Goal: Communication & Community: Participate in discussion

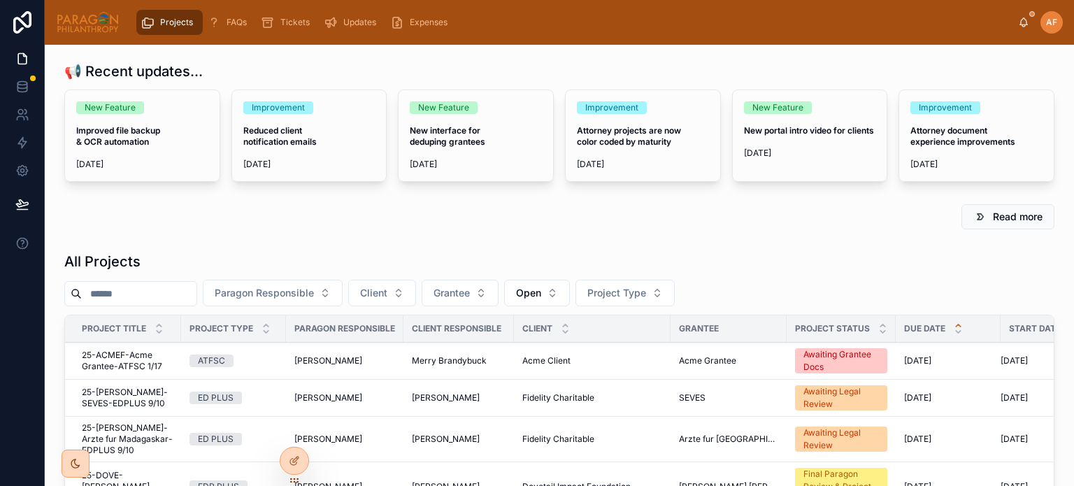
scroll to position [140, 0]
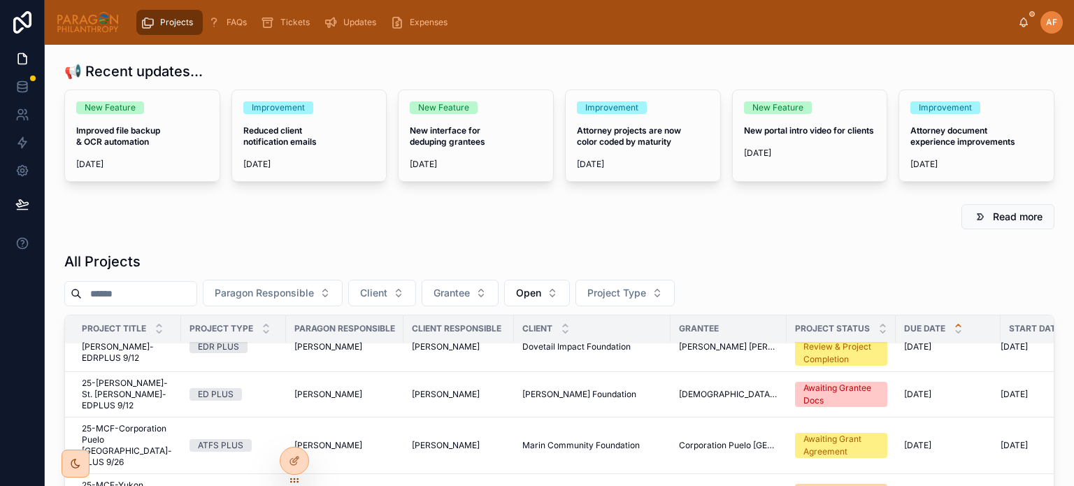
click at [159, 291] on input "text" at bounding box center [139, 294] width 115 height 20
type input "*****"
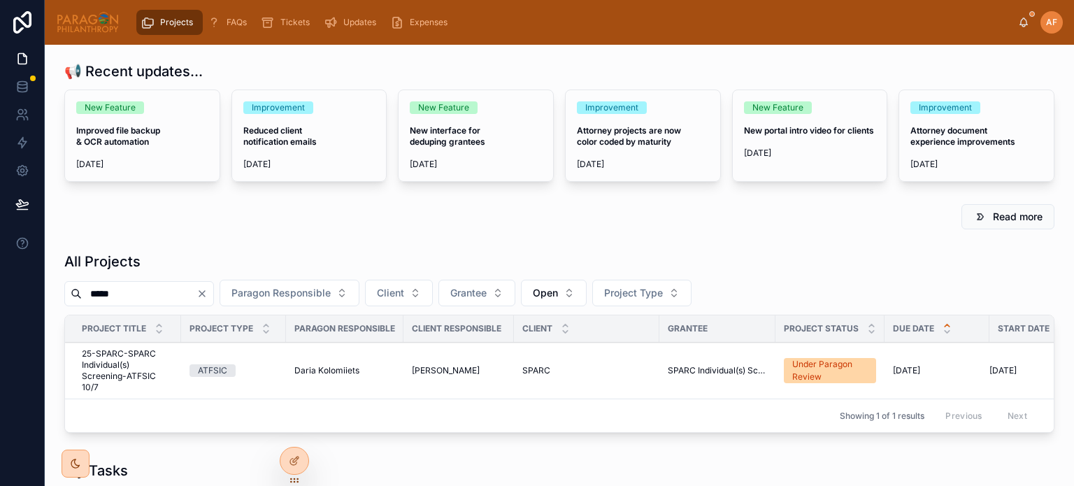
click at [271, 372] on div "ATFSIC" at bounding box center [233, 370] width 88 height 13
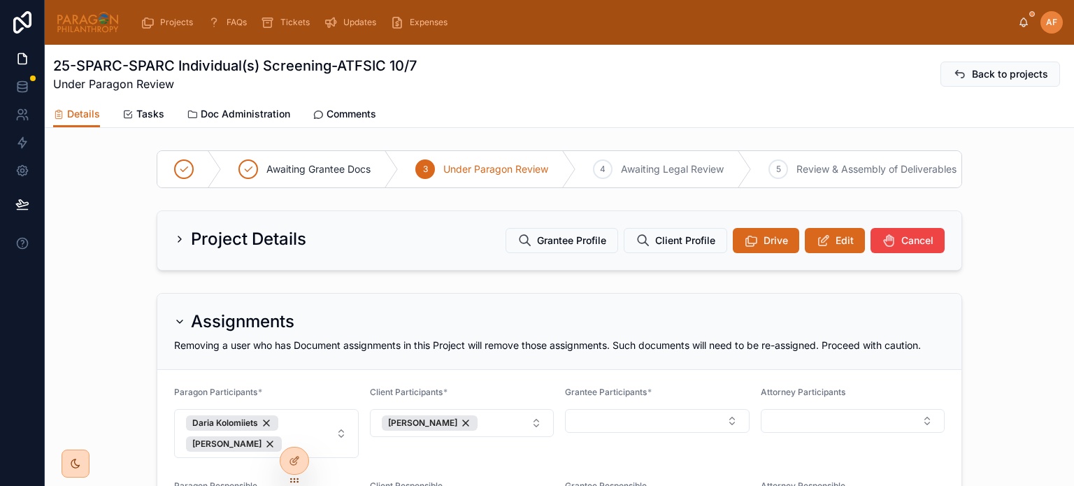
click at [339, 118] on span "Comments" at bounding box center [351, 114] width 50 height 14
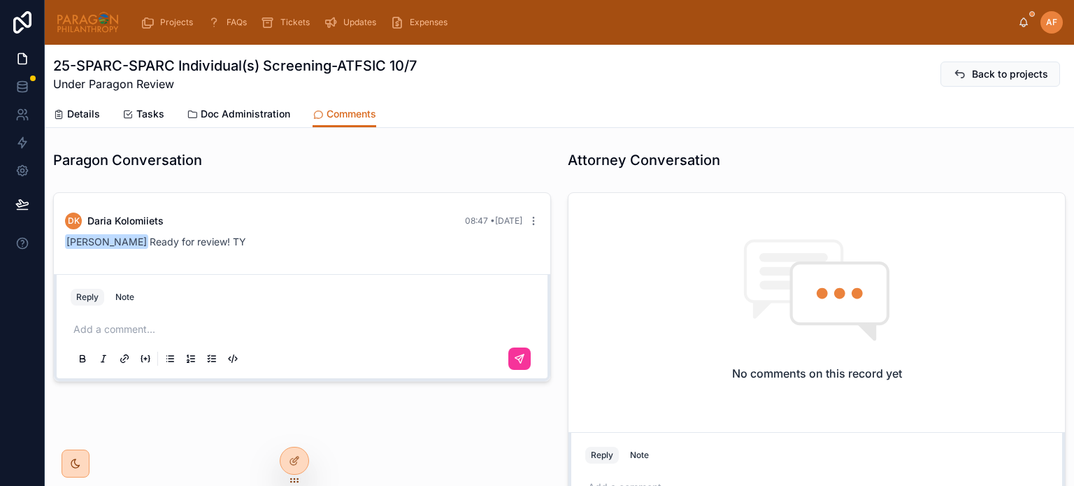
click at [217, 301] on div "Reply Note" at bounding box center [302, 297] width 480 height 22
click at [204, 324] on p at bounding box center [304, 329] width 463 height 14
click at [514, 356] on icon at bounding box center [519, 358] width 11 height 11
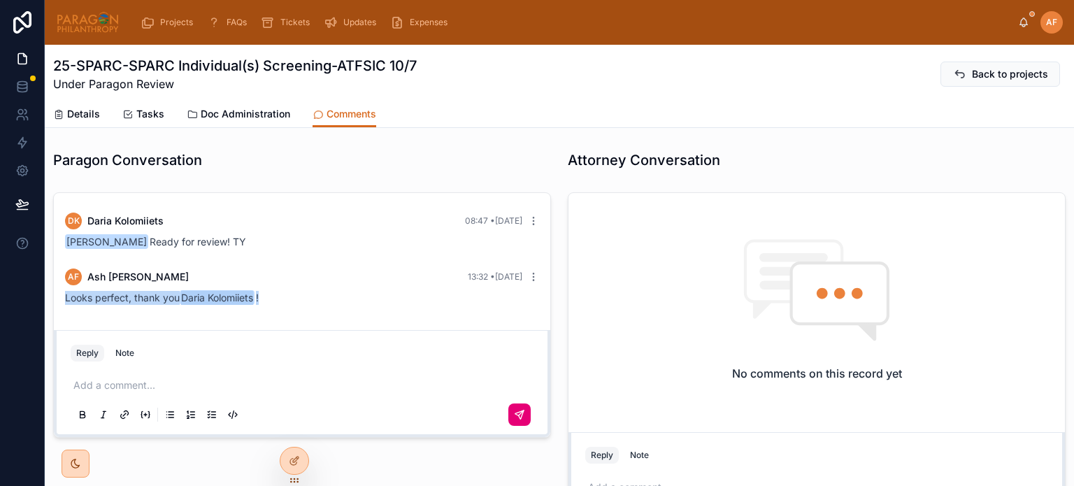
drag, startPoint x: 308, startPoint y: 299, endPoint x: 50, endPoint y: 305, distance: 258.7
click at [50, 305] on div "DK [PERSON_NAME] 08:47 • [DATE] [PERSON_NAME] Ready for review! TY [PERSON_NAME…" at bounding box center [302, 366] width 514 height 359
copy span "Looks perfect, thank you [PERSON_NAME] !"
click at [179, 20] on span "Projects" at bounding box center [176, 22] width 33 height 11
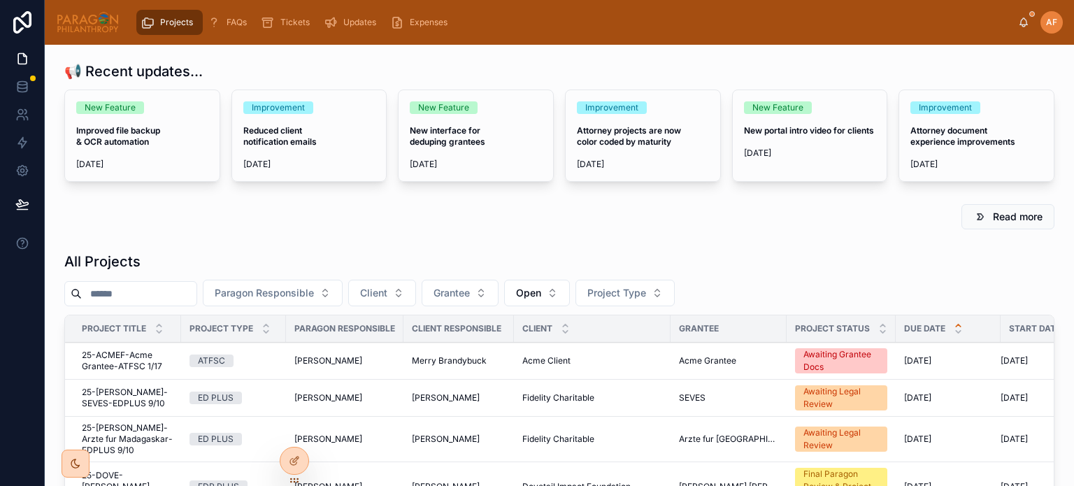
click at [171, 293] on input "text" at bounding box center [139, 294] width 115 height 20
type input "****"
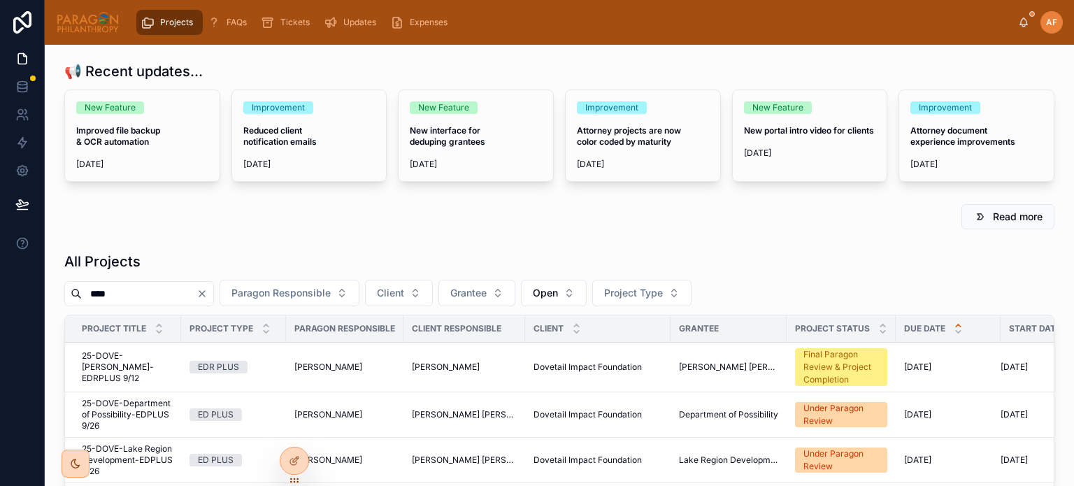
click at [99, 419] on span "25-DOVE-Department of Possibility-EDPLUS 9/26" at bounding box center [127, 415] width 91 height 34
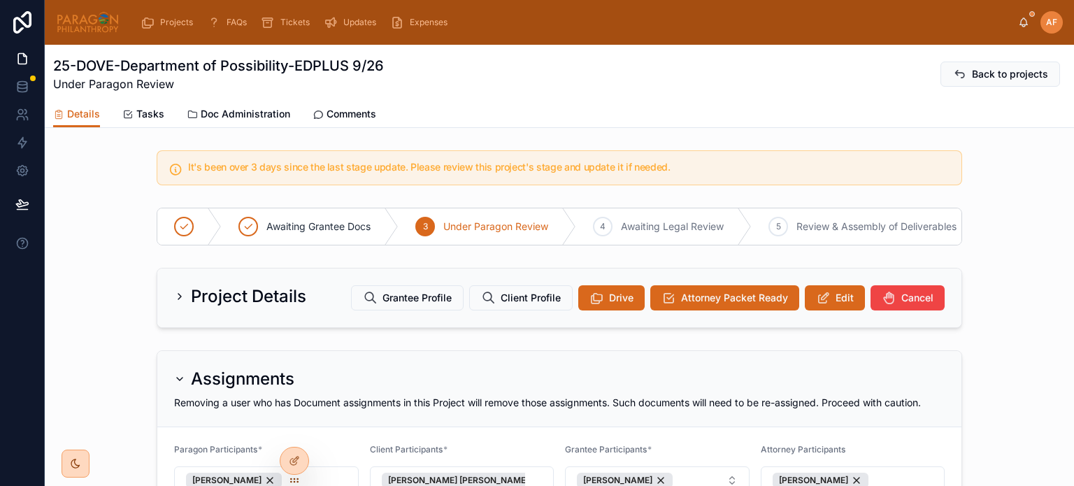
click at [340, 127] on div "25-DOVE-Department of Possibility-EDPLUS 9/26 Under Paragon Review Back to proj…" at bounding box center [559, 86] width 1029 height 83
click at [349, 111] on span "Comments" at bounding box center [351, 114] width 50 height 14
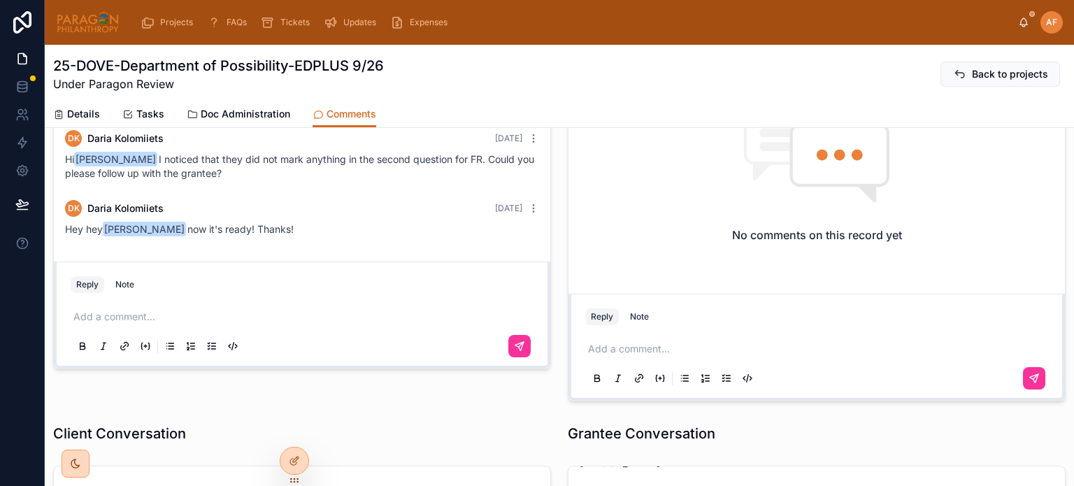
scroll to position [140, 0]
click at [306, 291] on div "Reply Note" at bounding box center [302, 283] width 480 height 22
click at [173, 293] on div "Reply Note" at bounding box center [302, 283] width 480 height 22
click at [112, 309] on p at bounding box center [304, 315] width 463 height 14
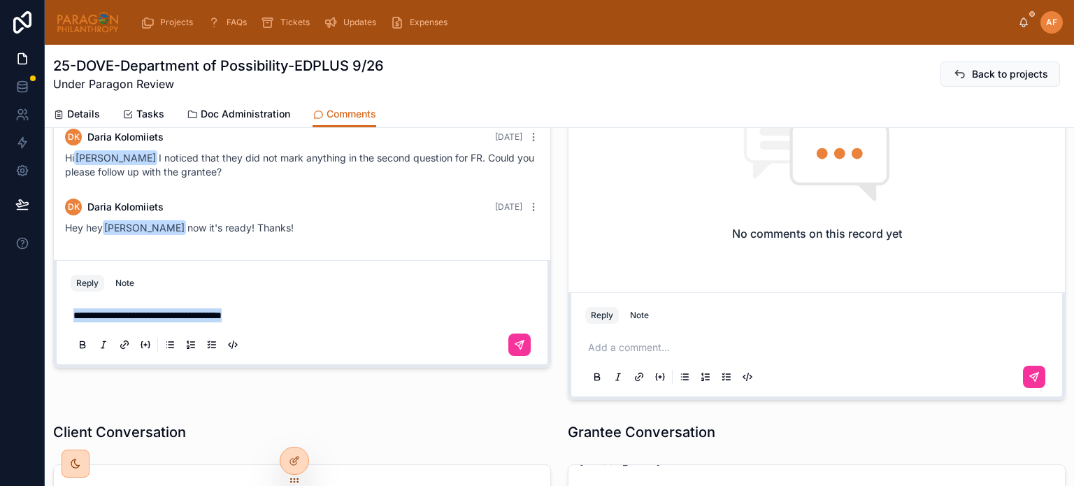
drag, startPoint x: 271, startPoint y: 317, endPoint x: 42, endPoint y: 293, distance: 230.5
click at [43, 294] on div "**********" at bounding box center [537, 243] width 1074 height 486
click at [514, 341] on icon at bounding box center [519, 344] width 11 height 11
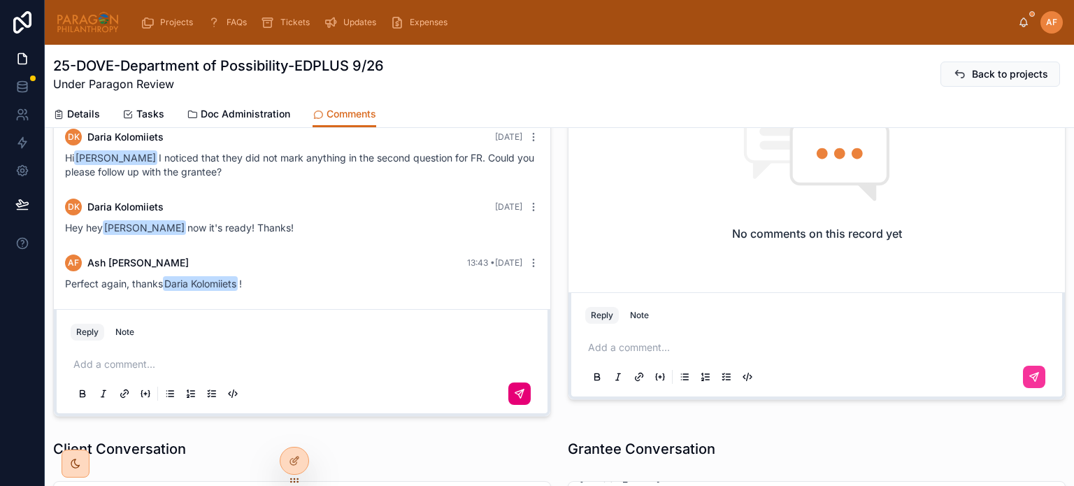
scroll to position [189, 0]
